Goal: Register for event/course

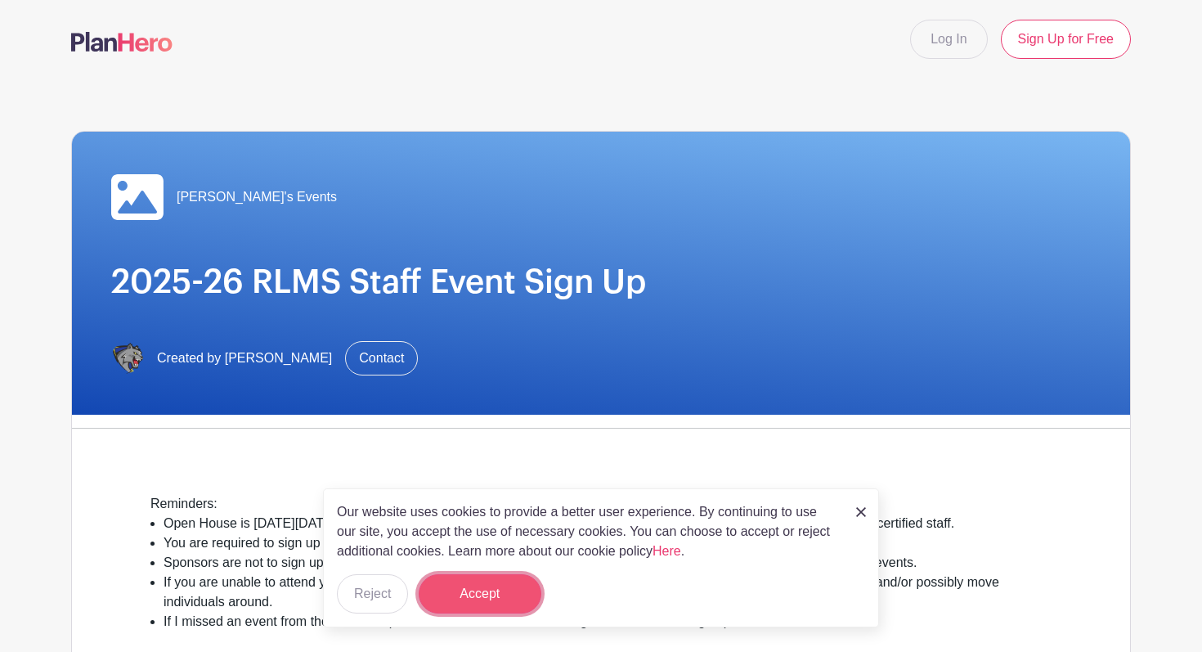
click at [487, 593] on button "Accept" at bounding box center [480, 593] width 123 height 39
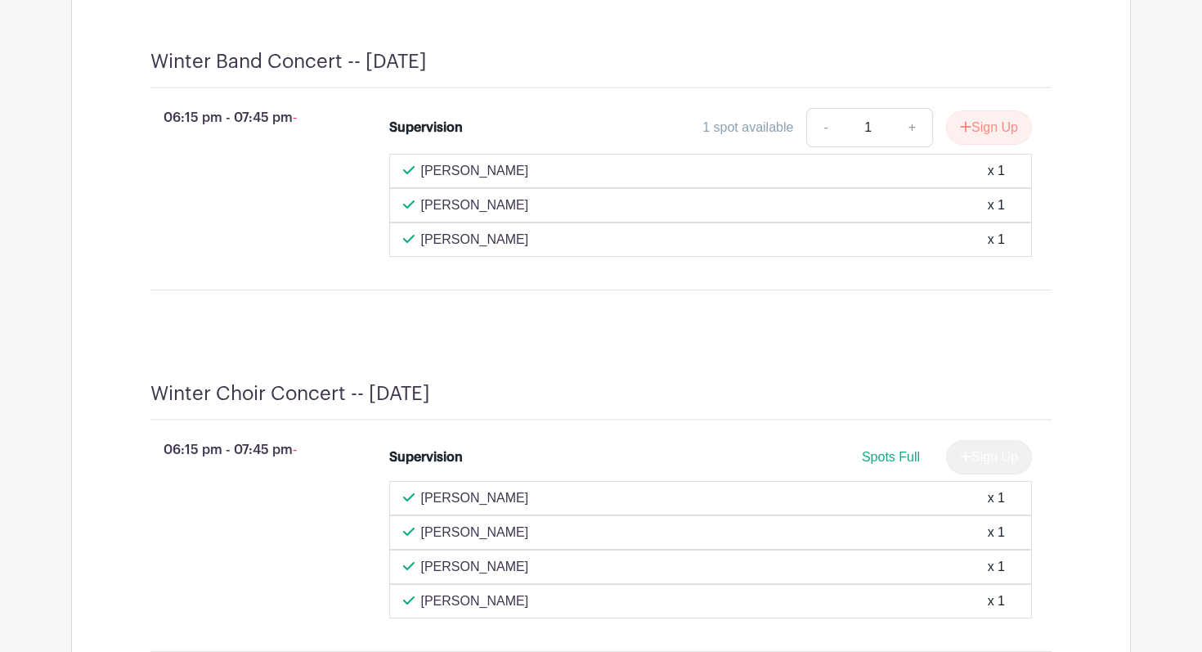
scroll to position [3307, 0]
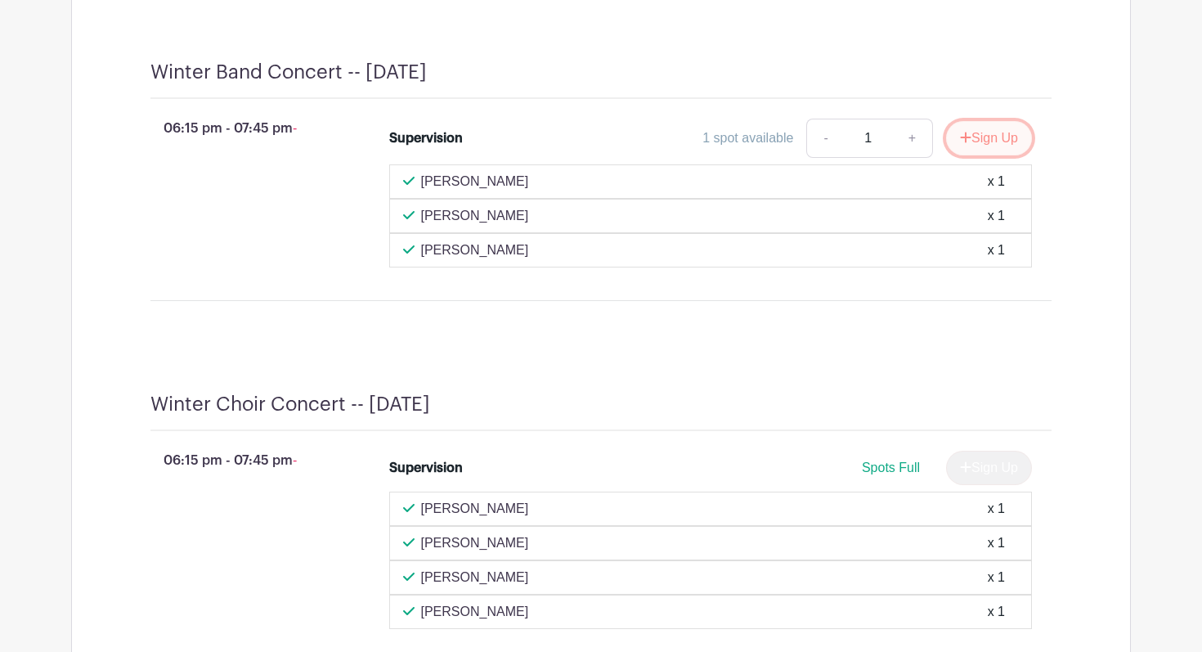
click at [992, 155] on button "Sign Up" at bounding box center [989, 138] width 86 height 34
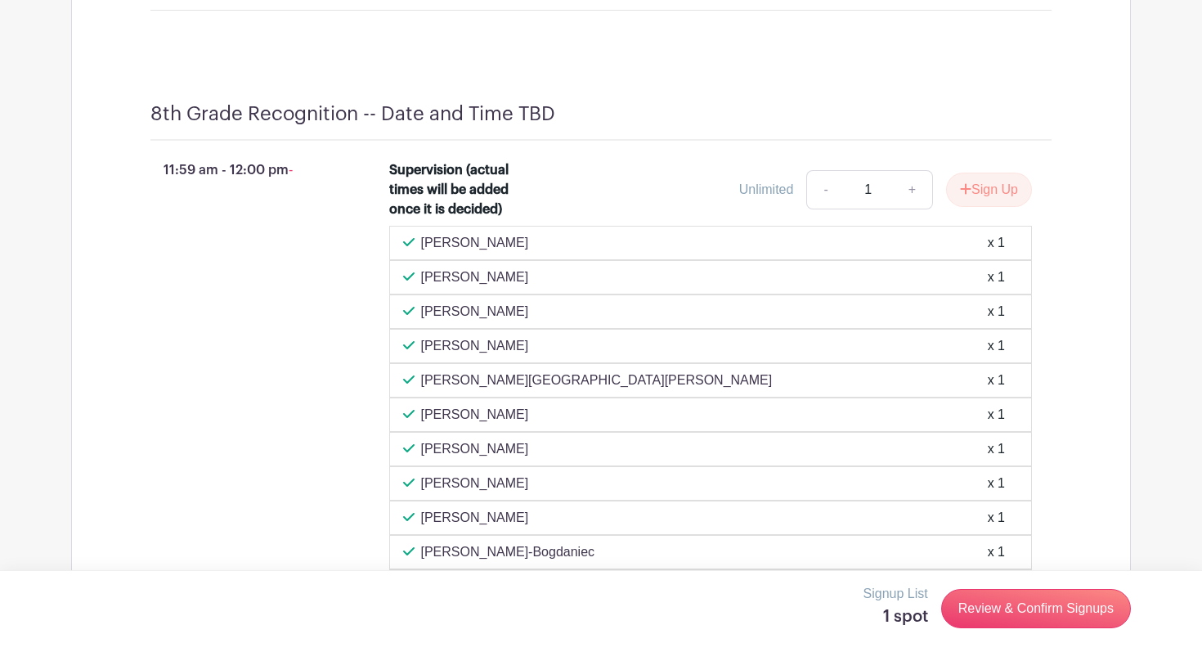
scroll to position [7471, 0]
click at [963, 195] on icon "submit" at bounding box center [965, 188] width 11 height 13
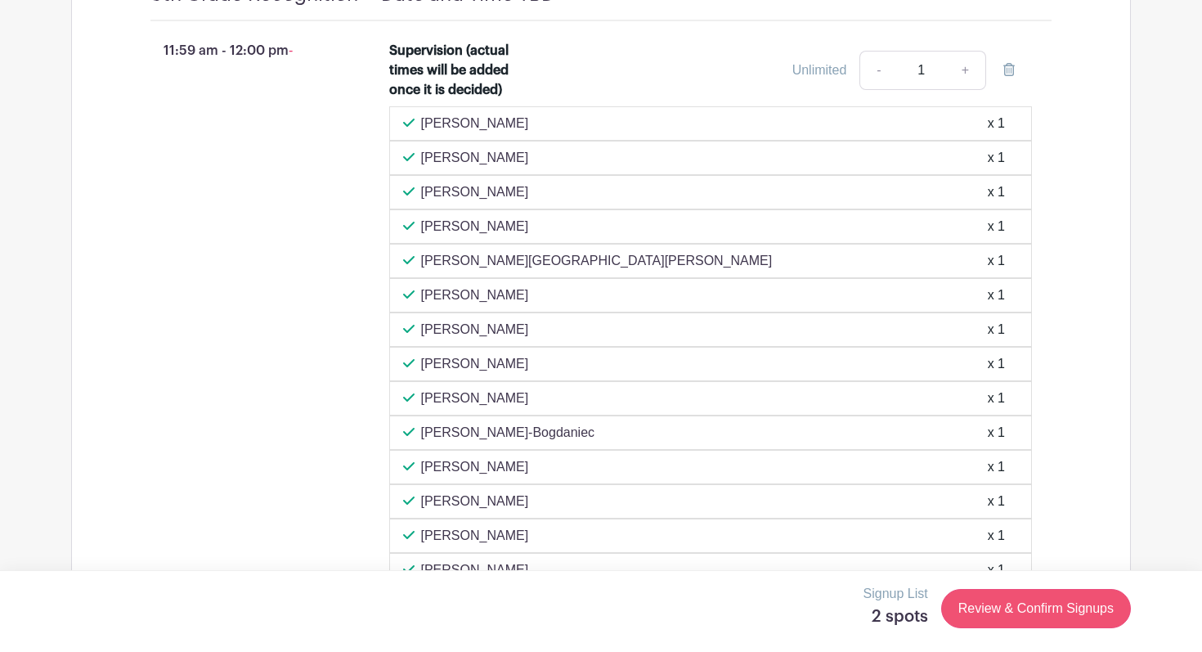
scroll to position [7619, 0]
click at [976, 612] on link "Review & Confirm Signups" at bounding box center [1036, 608] width 190 height 39
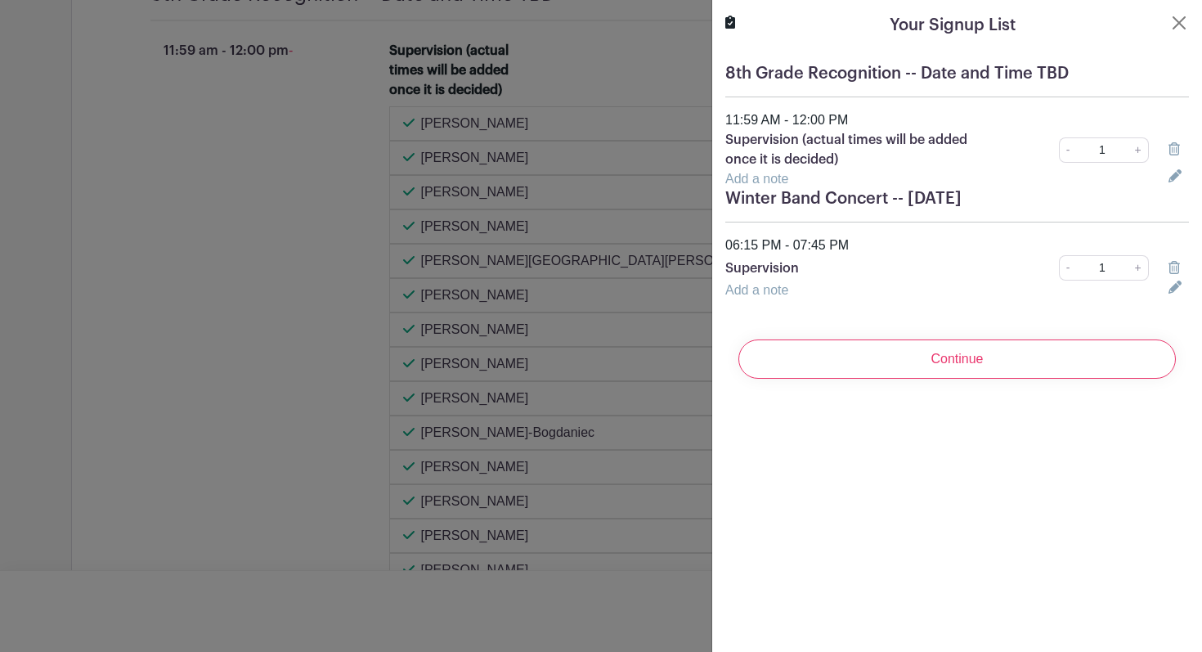
drag, startPoint x: 872, startPoint y: 301, endPoint x: 848, endPoint y: 242, distance: 63.5
click at [869, 296] on div "8th Grade Recognition -- Date and Time TBD 11:59 AM - 12:00 PM Supervision (act…" at bounding box center [957, 182] width 490 height 262
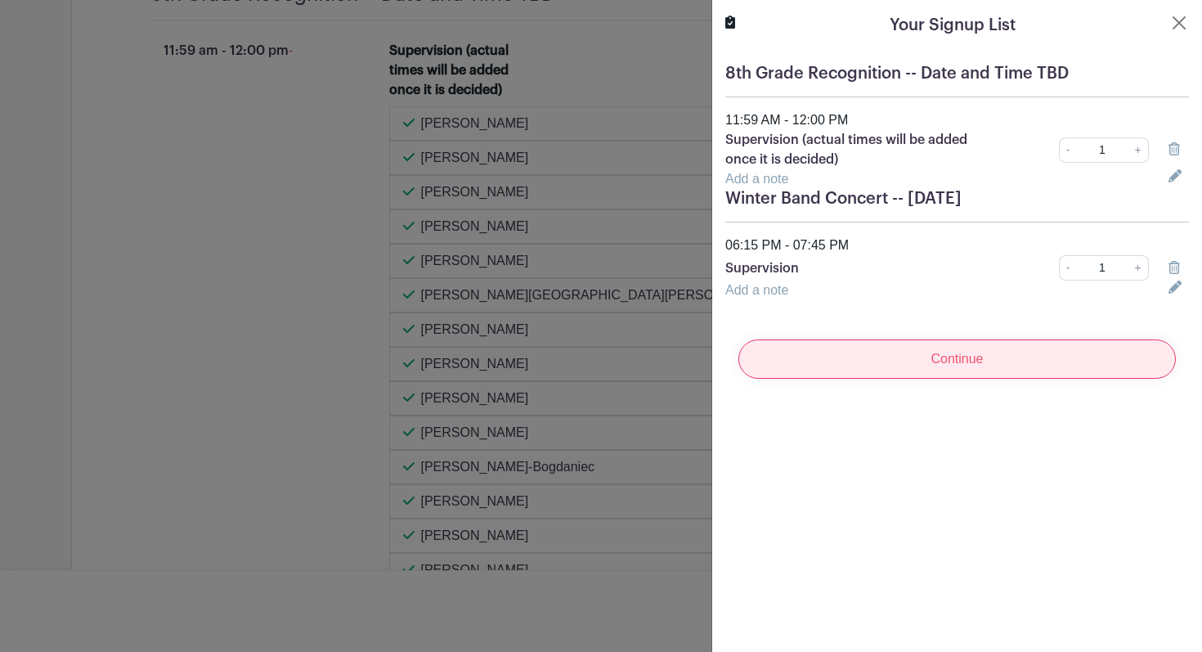
click at [949, 368] on input "Continue" at bounding box center [956, 358] width 437 height 39
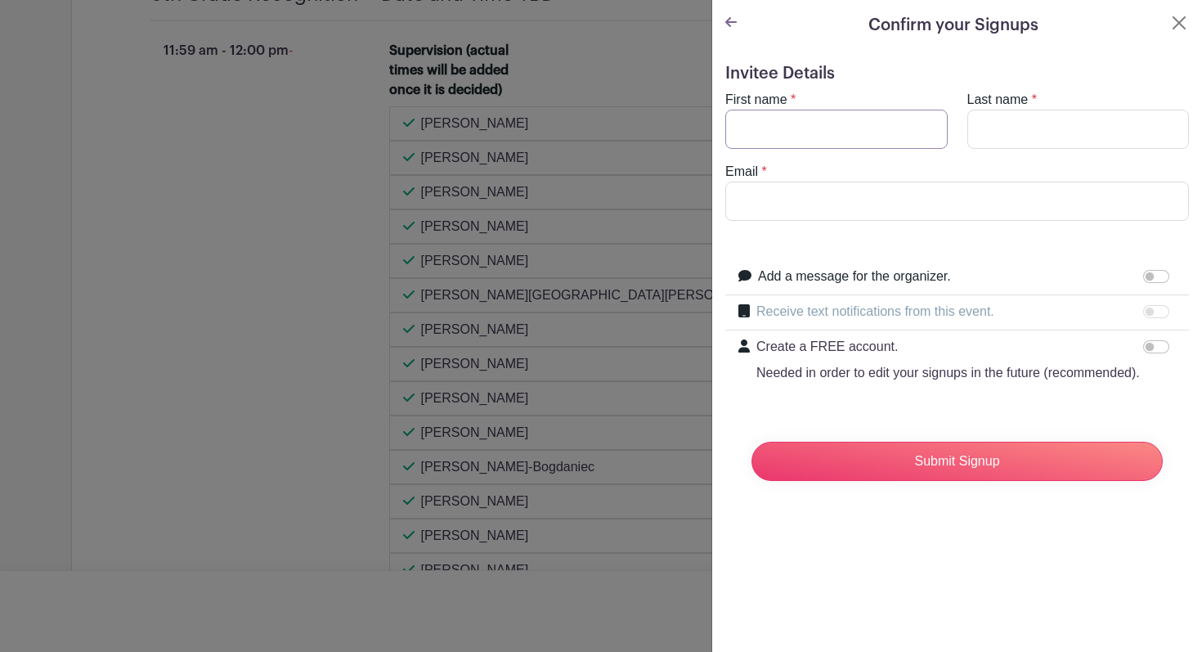
click at [746, 136] on input "First name" at bounding box center [836, 129] width 222 height 39
type input "joey"
type input "tilton"
type input "Jtilton@rlas-116"
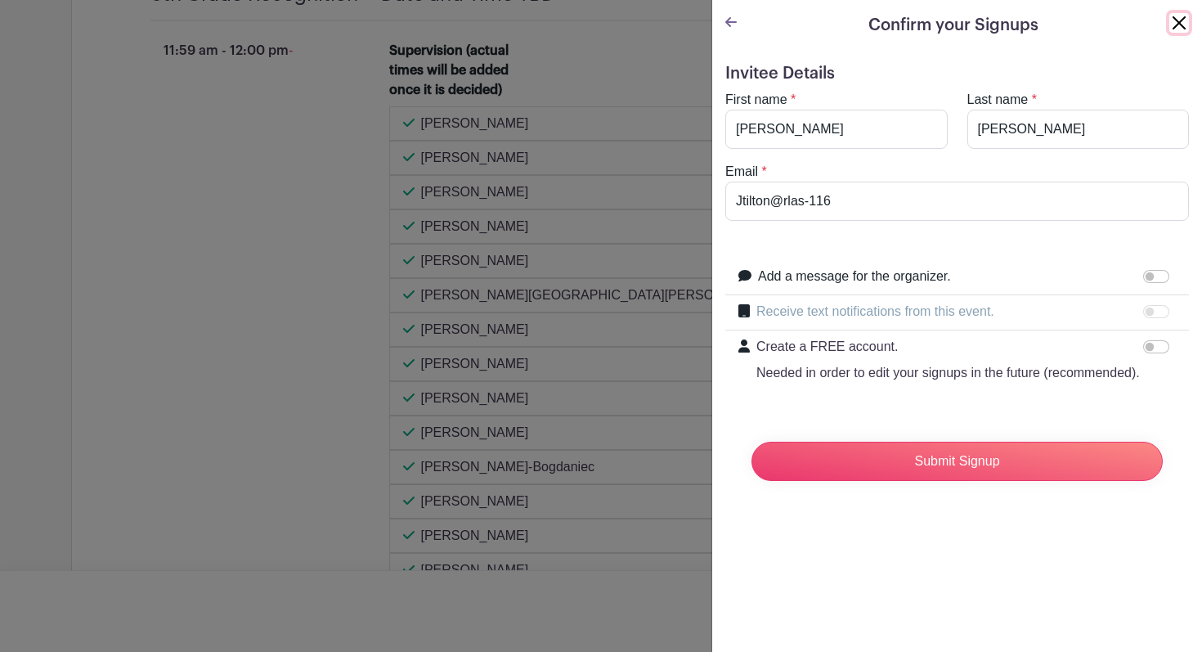
click at [1182, 29] on button "Close" at bounding box center [1179, 23] width 20 height 20
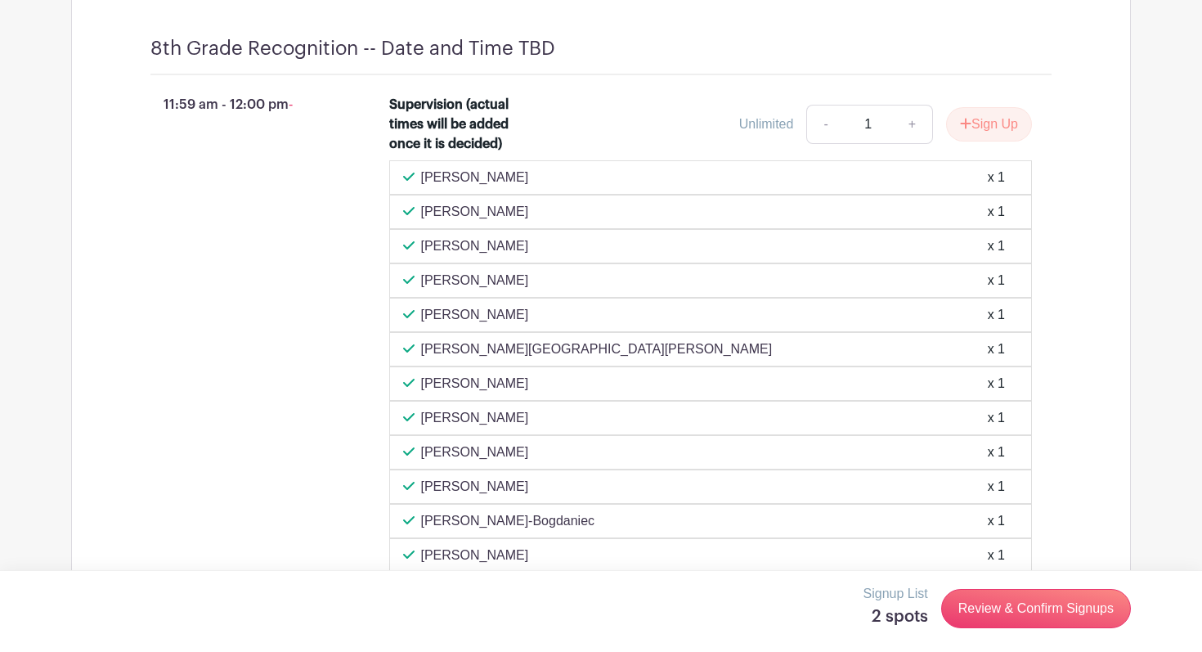
scroll to position [7565, 0]
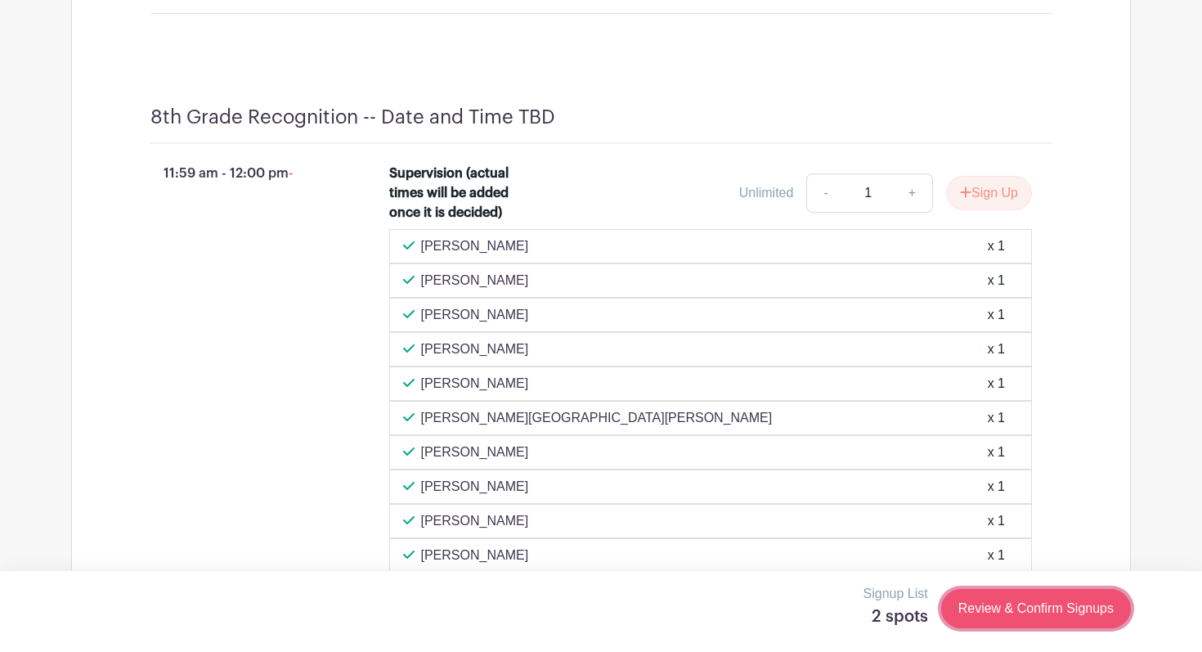
click at [1062, 609] on link "Review & Confirm Signups" at bounding box center [1036, 608] width 190 height 39
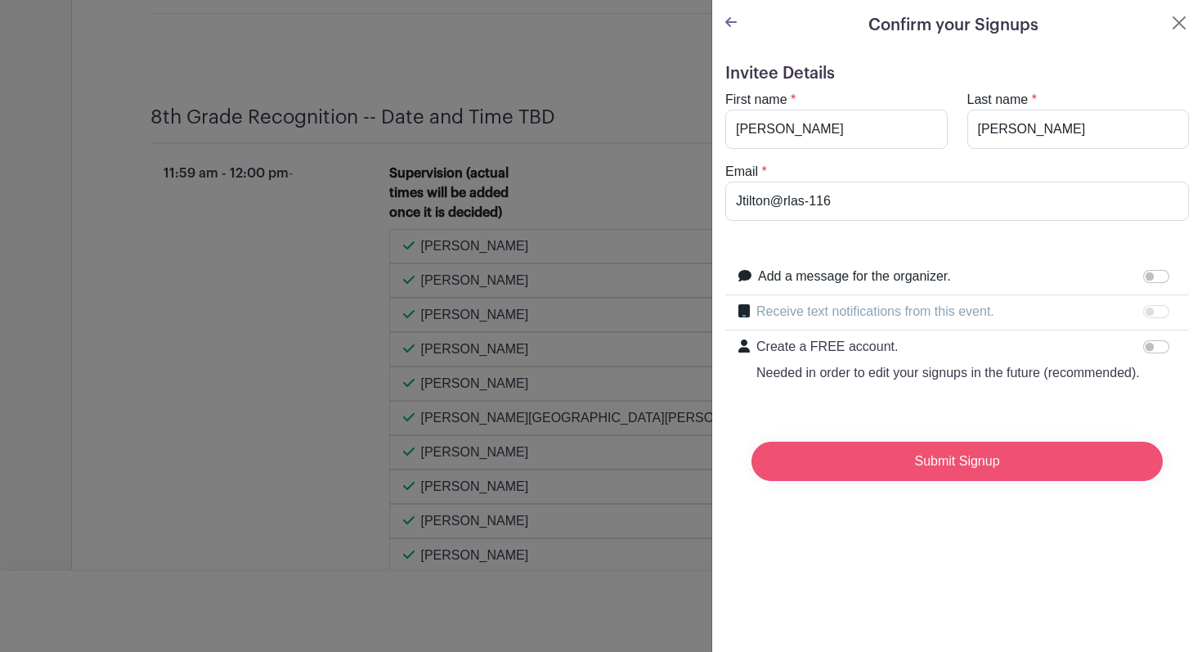
scroll to position [7629, 0]
click at [945, 462] on input "Submit Signup" at bounding box center [956, 461] width 411 height 39
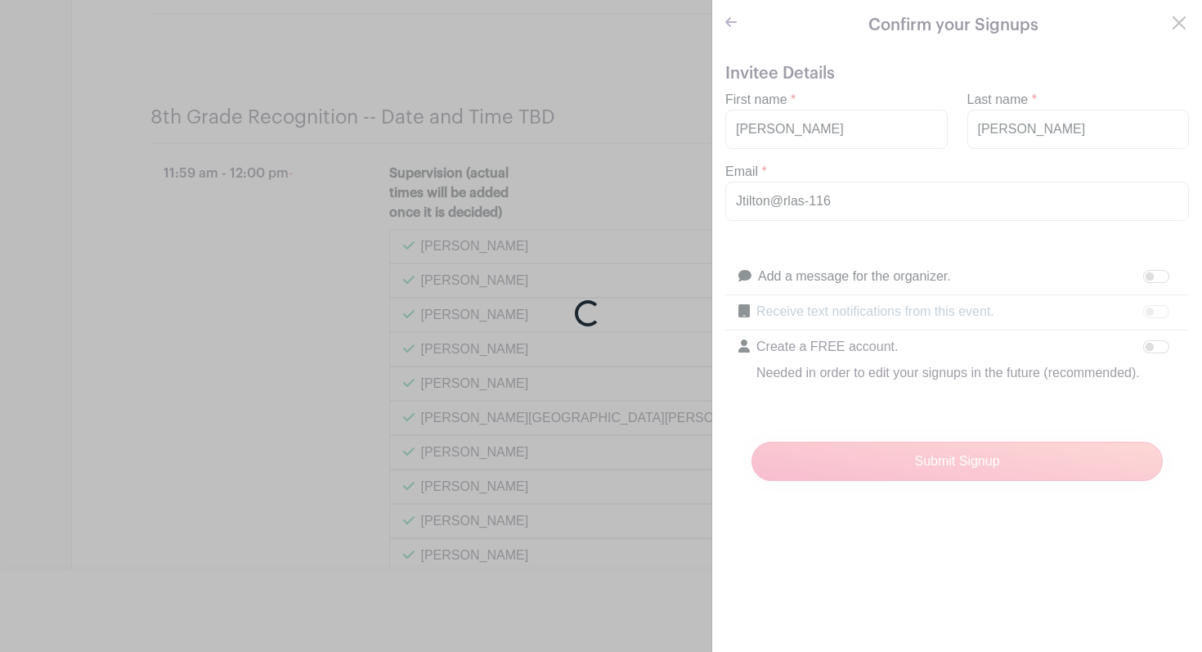
click at [832, 219] on div "Loading..." at bounding box center [601, 326] width 1202 height 652
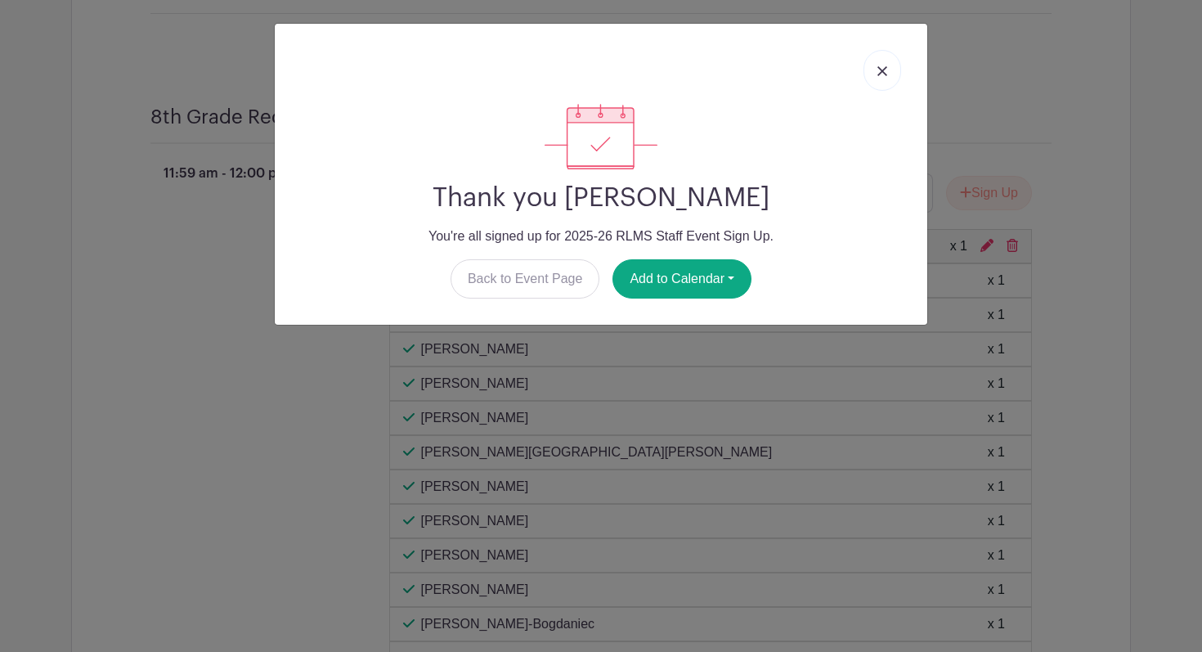
click at [881, 72] on img at bounding box center [882, 71] width 10 height 10
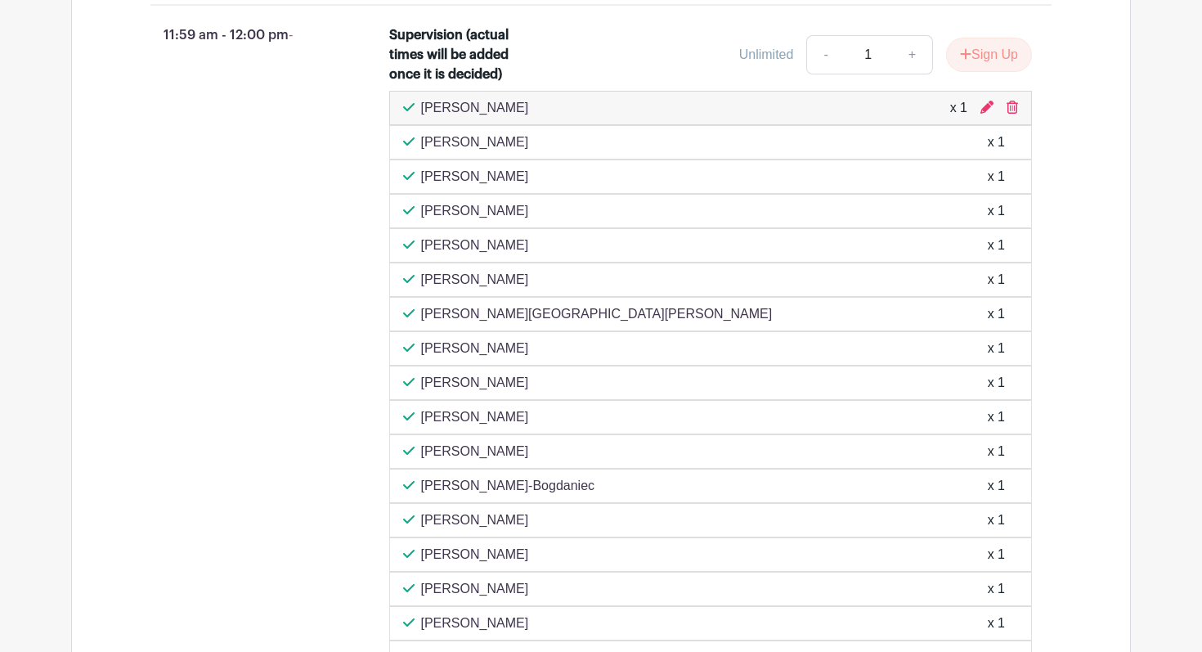
scroll to position [7772, 0]
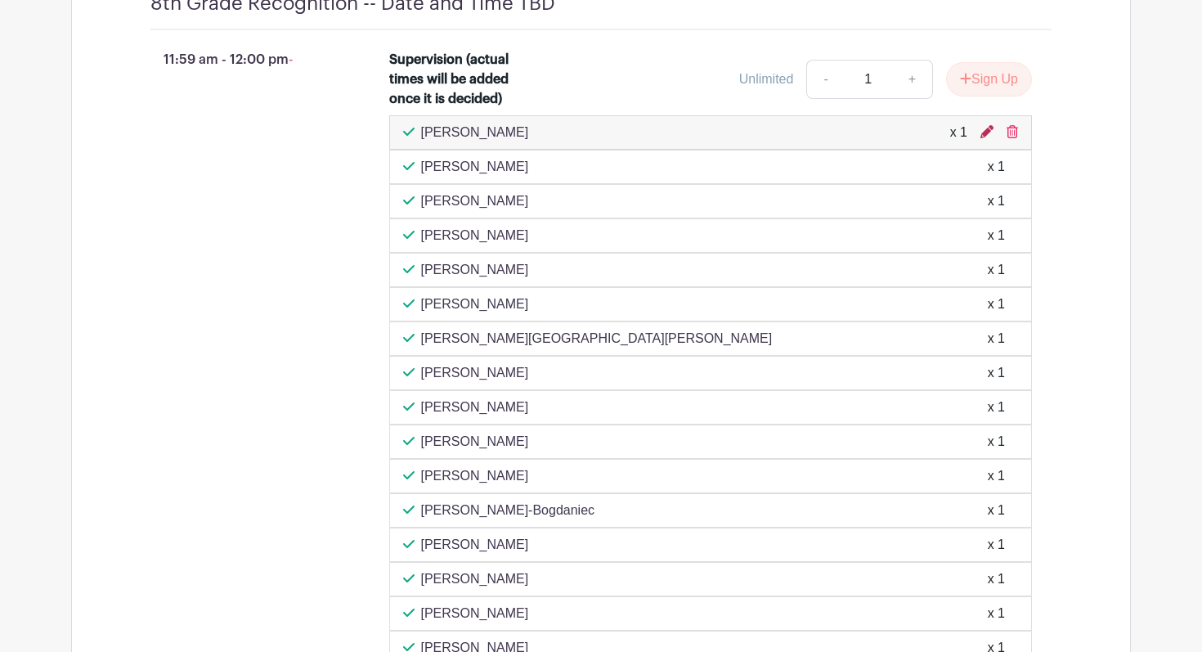
click at [985, 138] on icon at bounding box center [986, 131] width 13 height 13
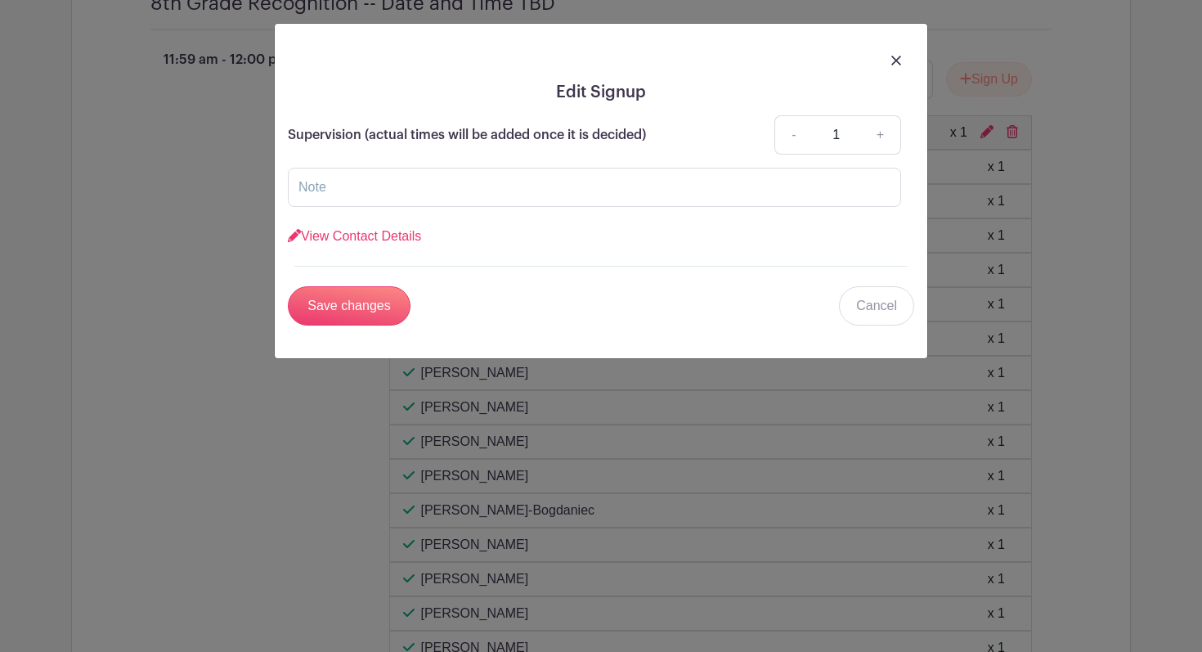
click at [895, 62] on img at bounding box center [896, 61] width 10 height 10
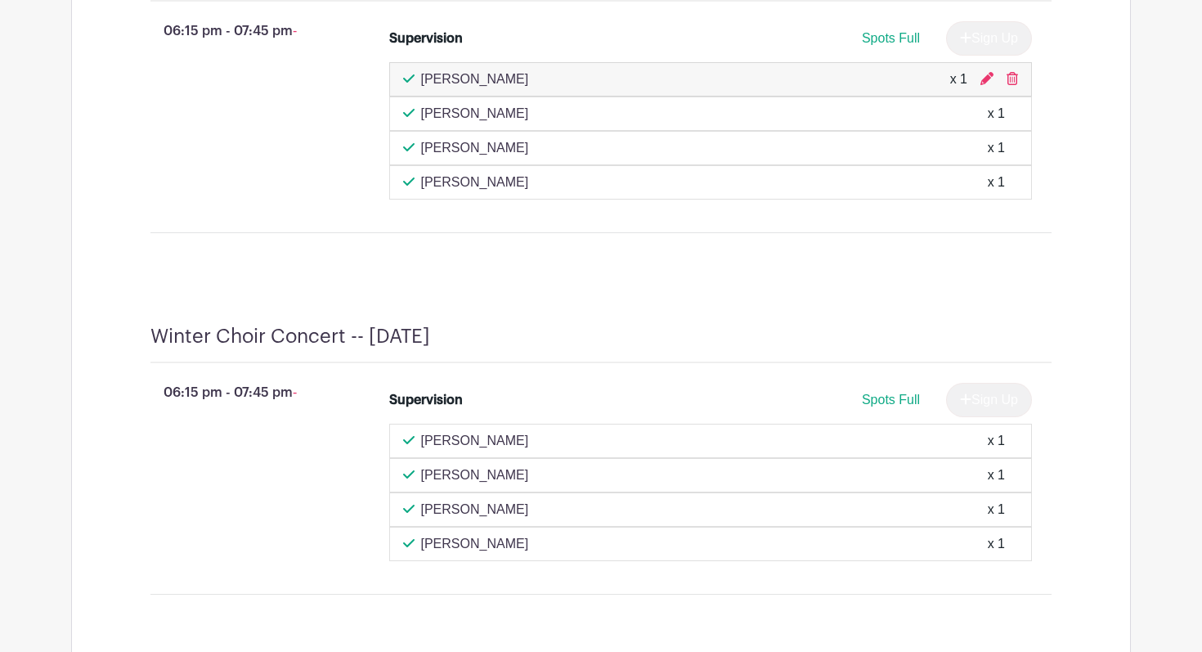
scroll to position [3635, 0]
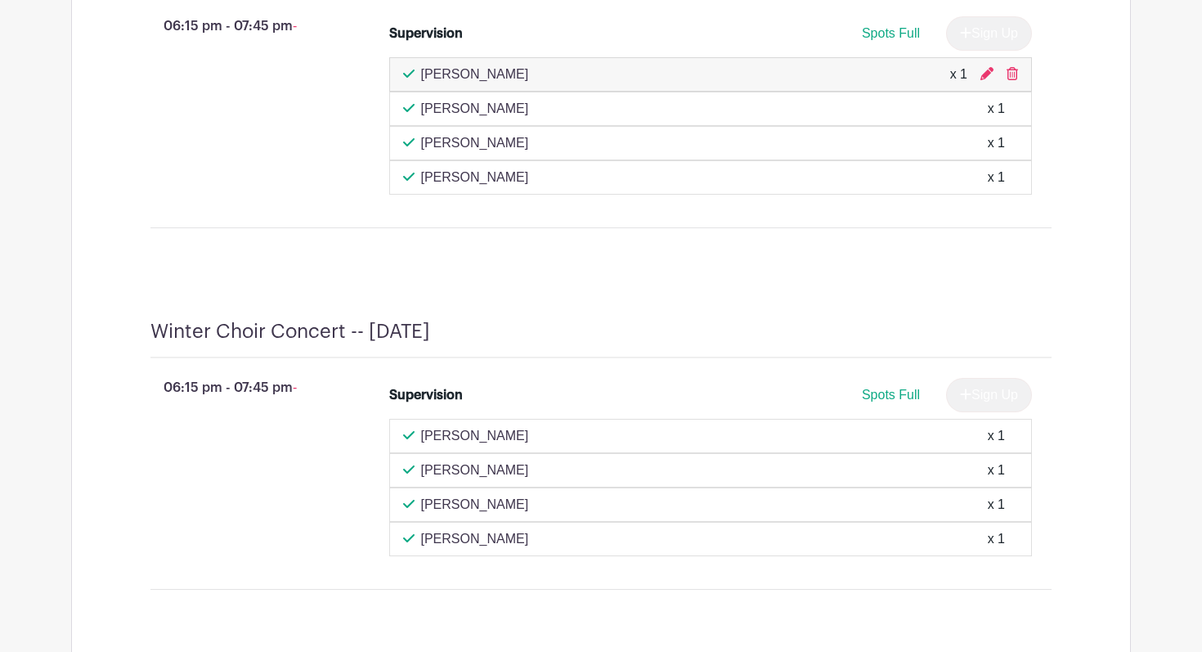
click at [909, 92] on div "joey tilton x 1" at bounding box center [711, 74] width 644 height 34
click at [988, 80] on icon at bounding box center [986, 73] width 13 height 13
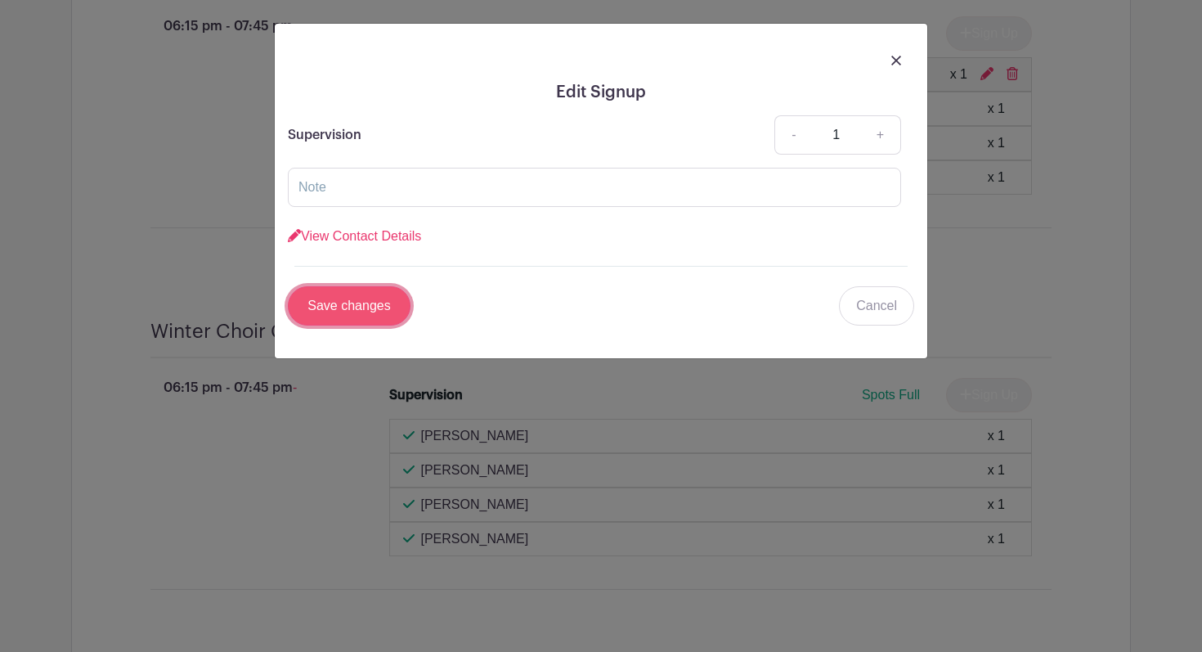
click at [375, 314] on input "Save changes" at bounding box center [349, 305] width 123 height 39
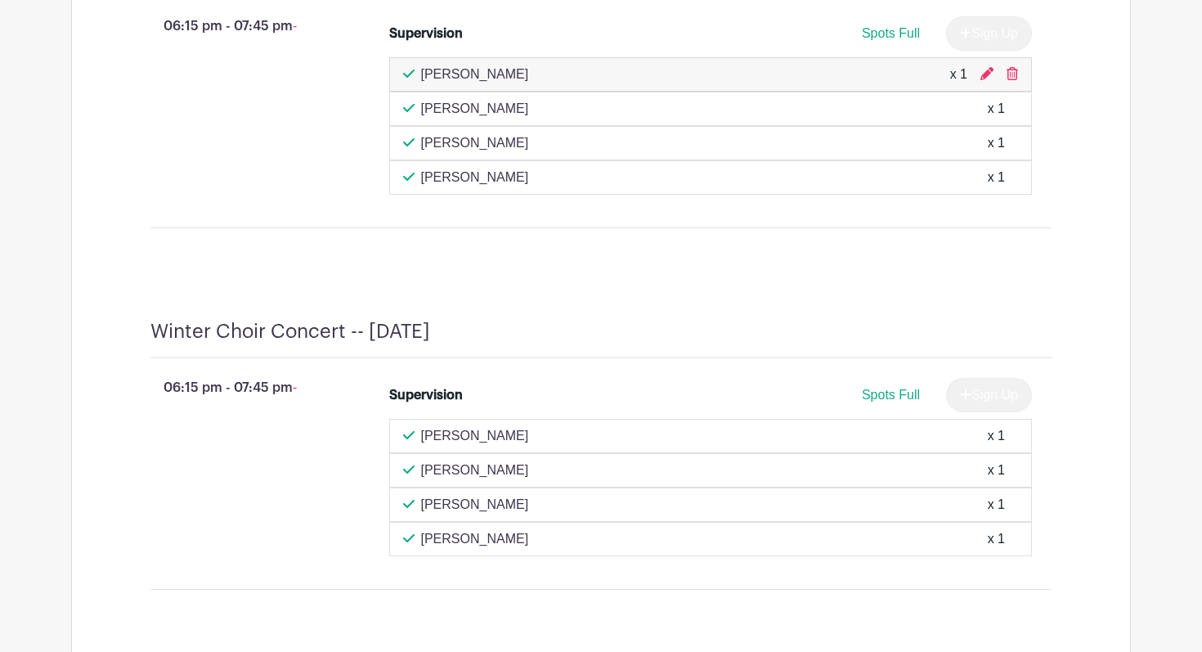
click at [860, 280] on div "Winter Band Concert -- Tuesday, December 9 06:15 pm - 07:45 pm - Supervision Sp…" at bounding box center [601, 99] width 980 height 361
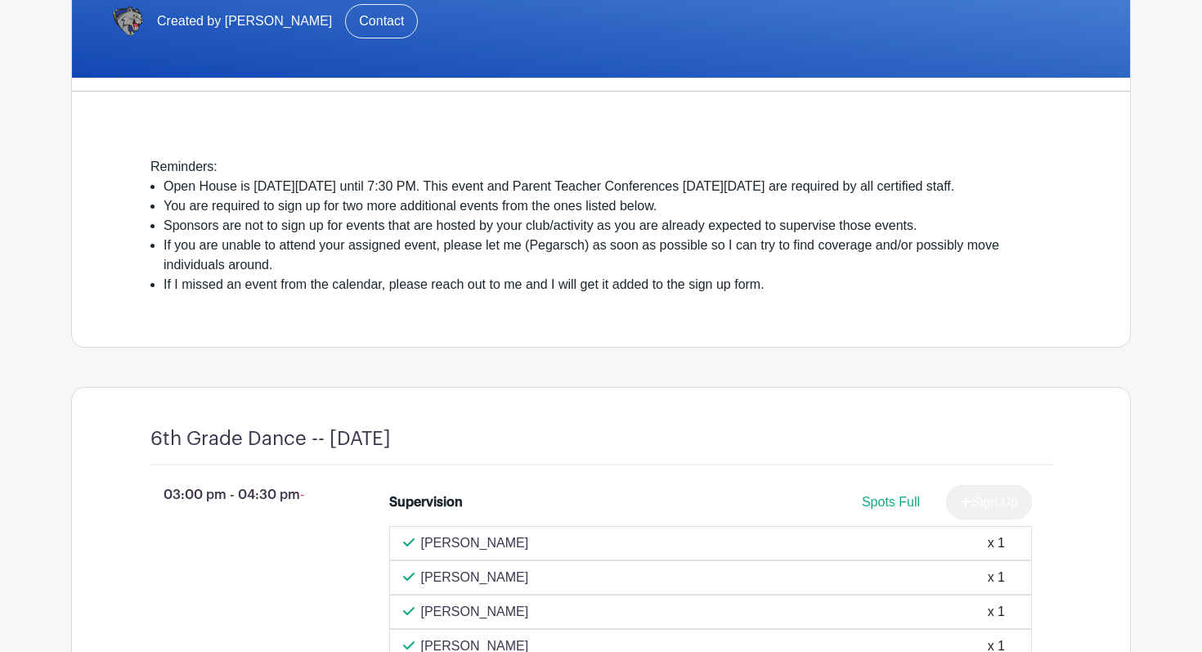
scroll to position [0, 0]
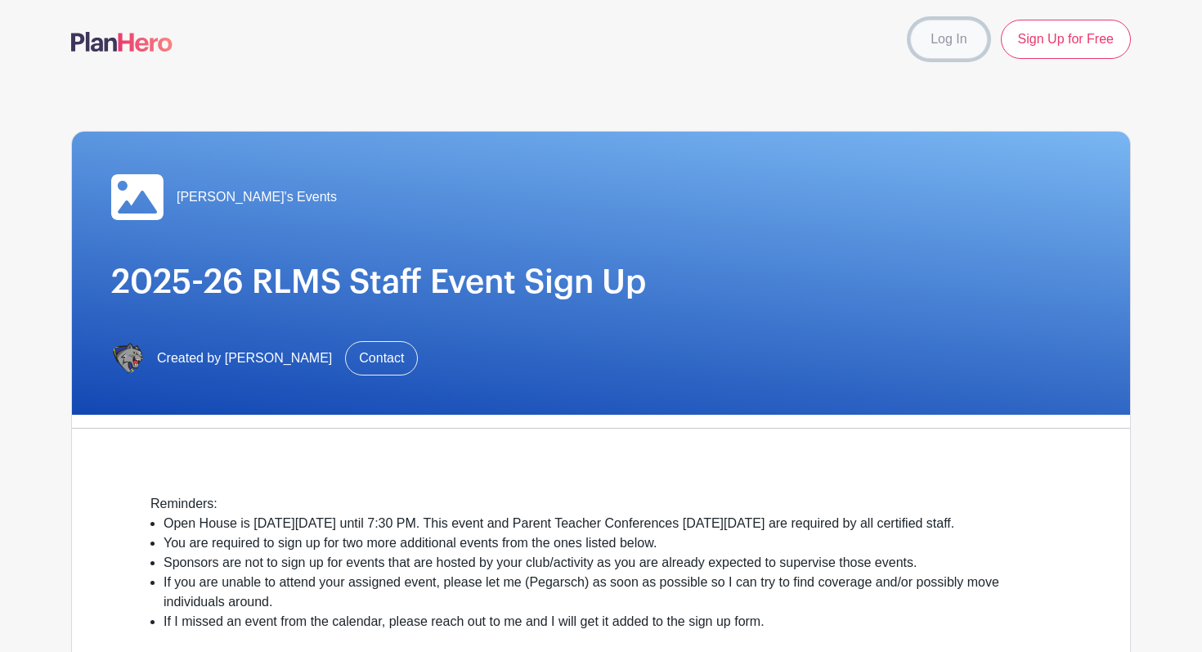
click at [967, 45] on link "Log In" at bounding box center [948, 39] width 77 height 39
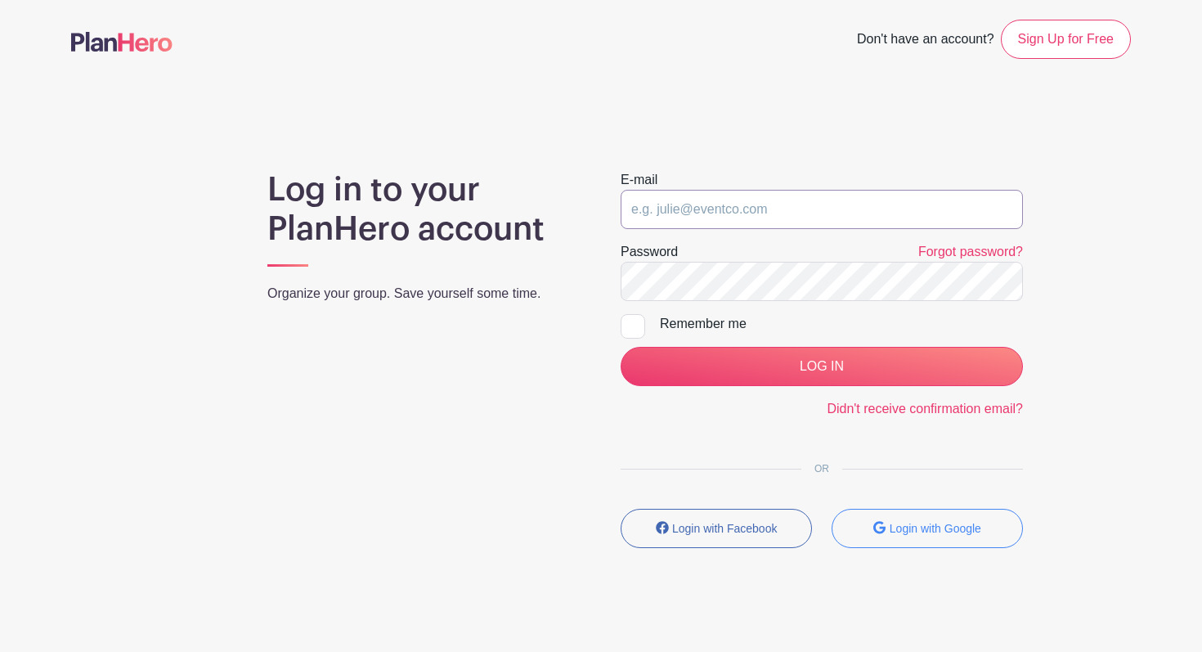
click at [734, 214] on input "email" at bounding box center [822, 209] width 402 height 39
type input "jtilton@rlas-116.org"
click at [621, 347] on input "LOG IN" at bounding box center [822, 366] width 402 height 39
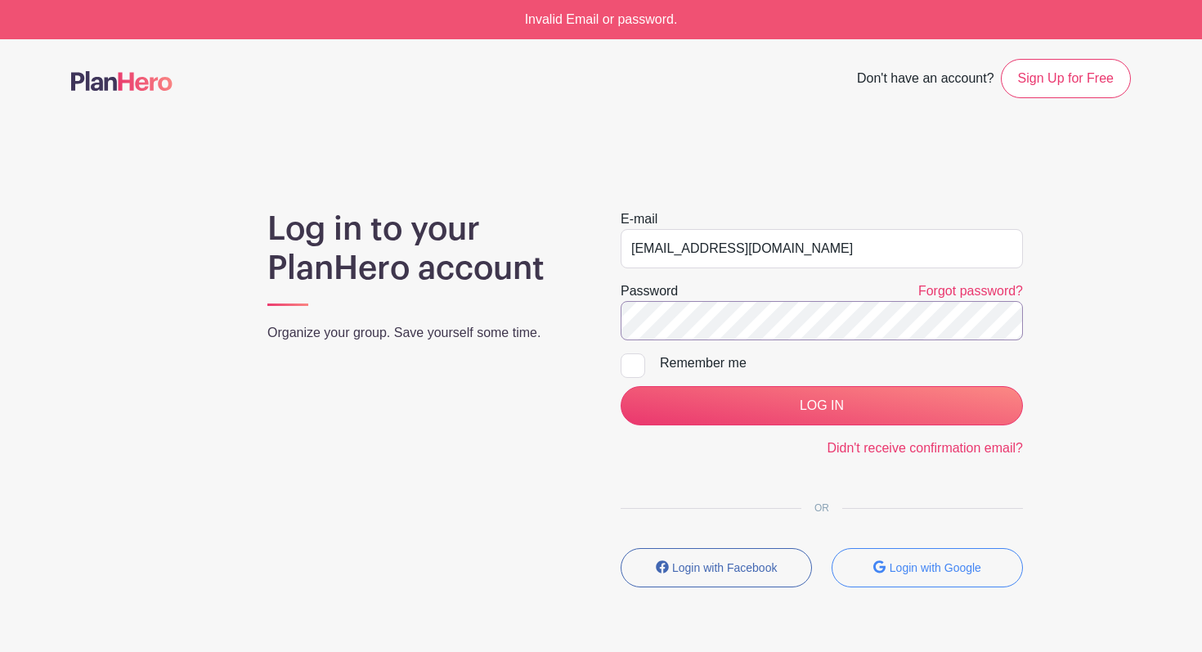
click at [621, 386] on input "LOG IN" at bounding box center [822, 405] width 402 height 39
click at [630, 372] on div at bounding box center [633, 365] width 25 height 25
click at [630, 364] on input "Remember me" at bounding box center [626, 358] width 11 height 11
checkbox input "true"
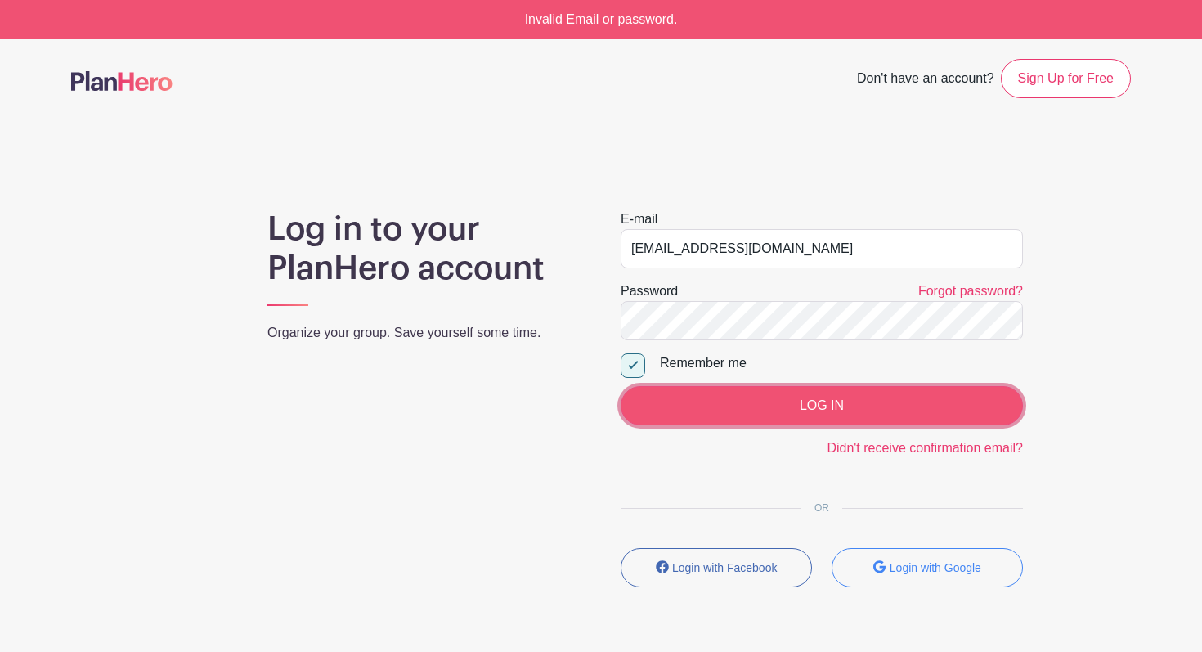
click at [750, 405] on input "LOG IN" at bounding box center [822, 405] width 402 height 39
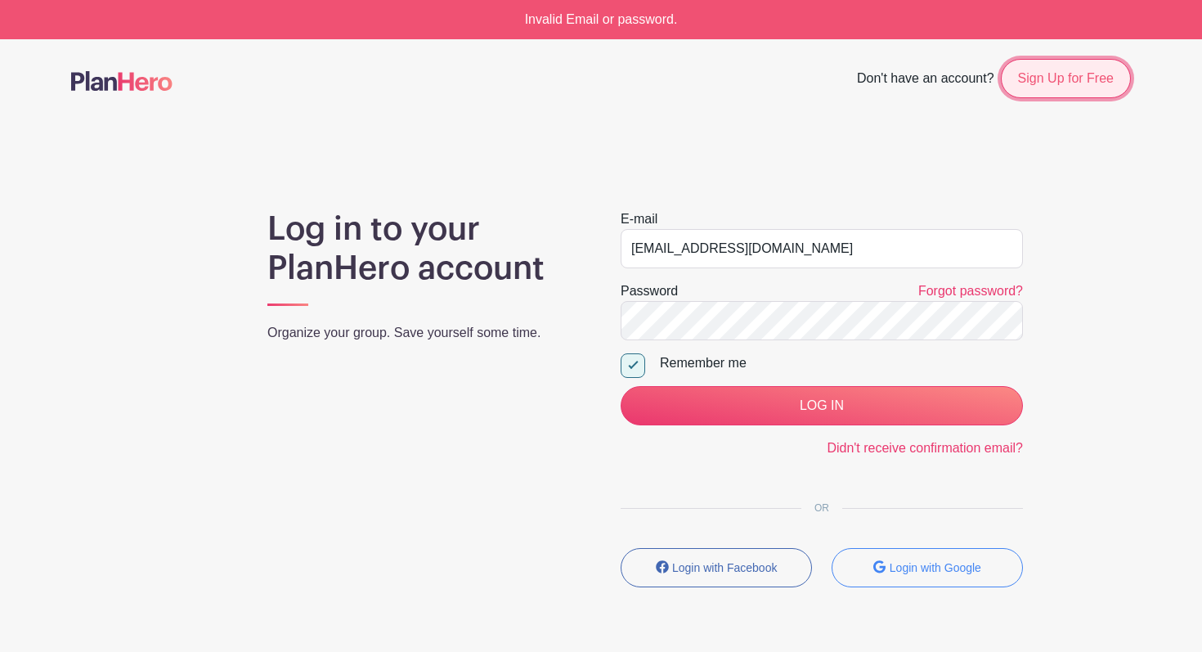
click at [1074, 83] on link "Sign Up for Free" at bounding box center [1066, 78] width 130 height 39
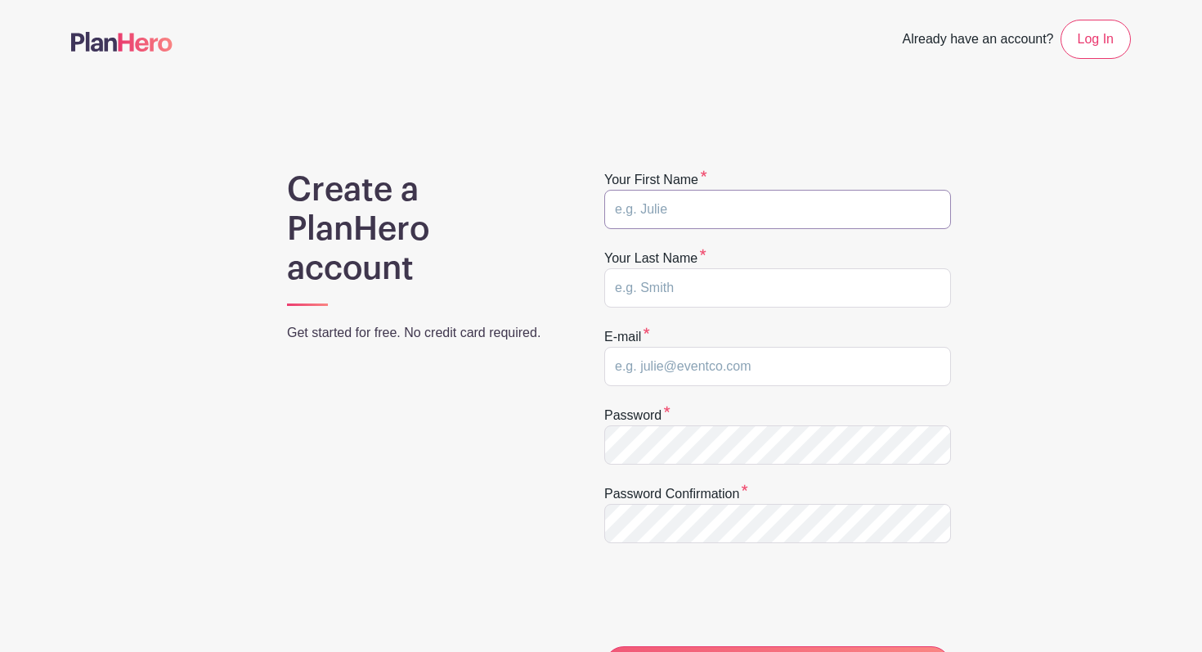
click at [694, 200] on input "text" at bounding box center [777, 209] width 347 height 39
type input "joey"
type input "tilton"
click at [710, 361] on input "email" at bounding box center [777, 366] width 347 height 39
type input "[EMAIL_ADDRESS][DOMAIN_NAME]"
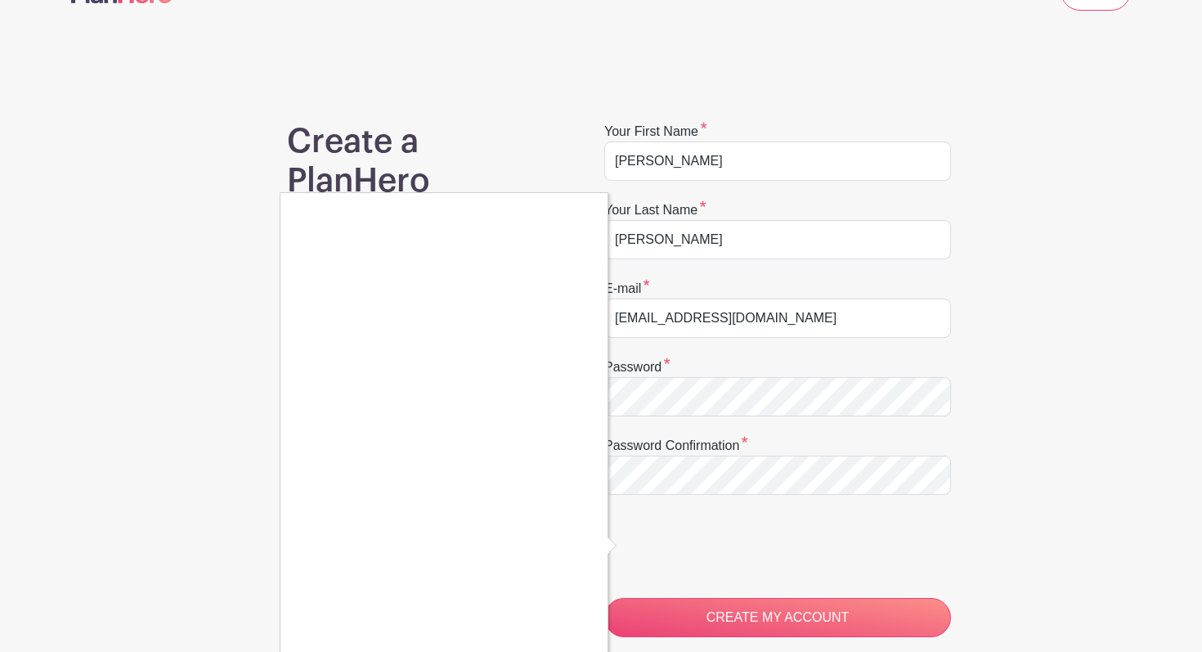
scroll to position [74, 0]
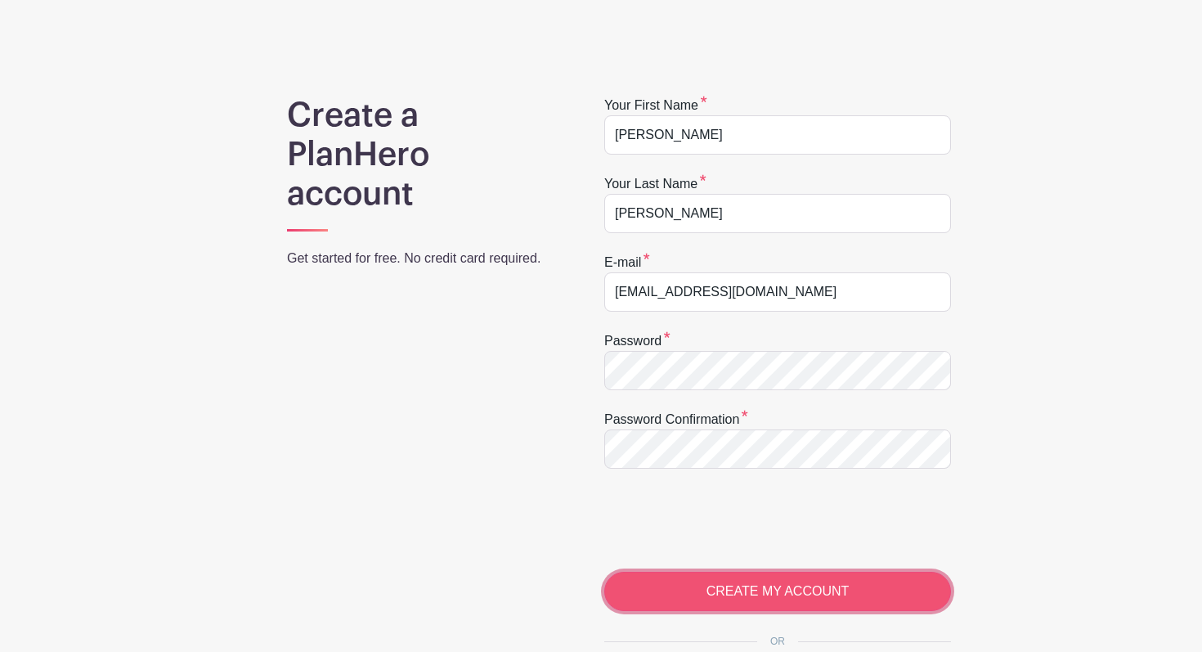
click at [765, 578] on input "CREATE MY ACCOUNT" at bounding box center [777, 591] width 347 height 39
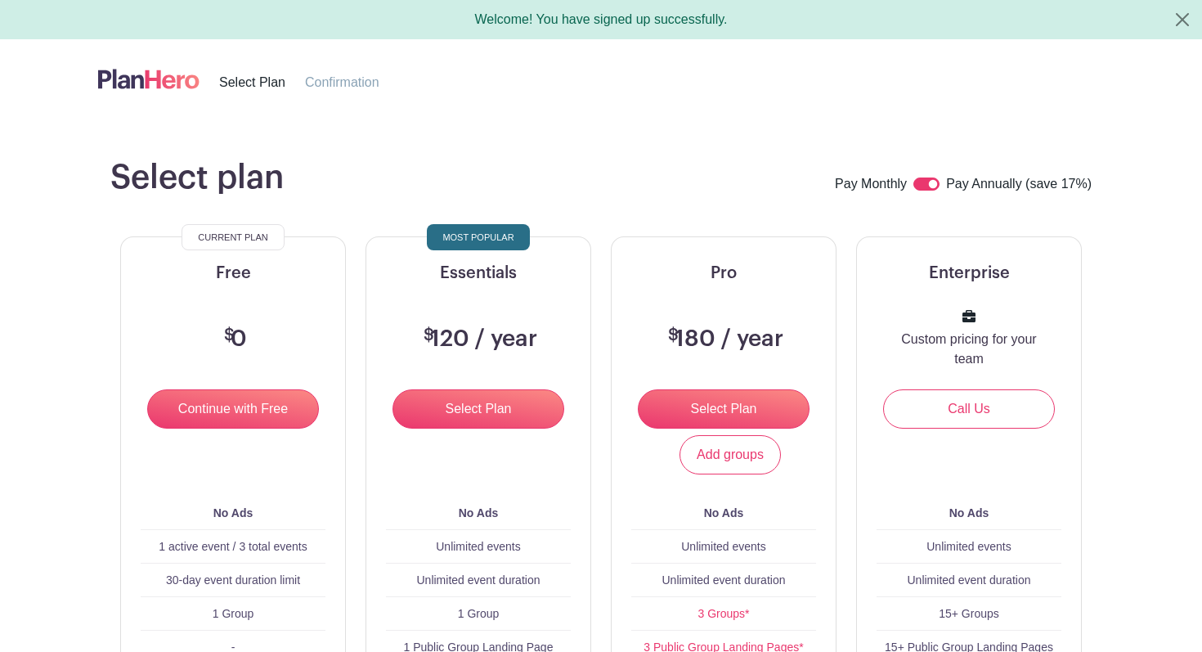
drag, startPoint x: 0, startPoint y: 0, endPoint x: 837, endPoint y: 553, distance: 1003.3
click at [766, 577] on span "Unlimited event duration" at bounding box center [723, 579] width 123 height 13
